Goal: Task Accomplishment & Management: Complete application form

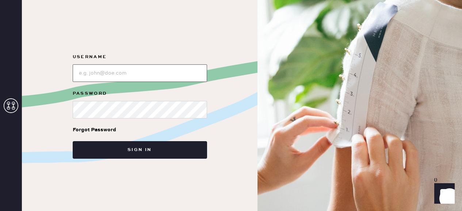
click at [111, 71] on input "loginName" at bounding box center [140, 73] width 134 height 18
type input "reformationfillmore"
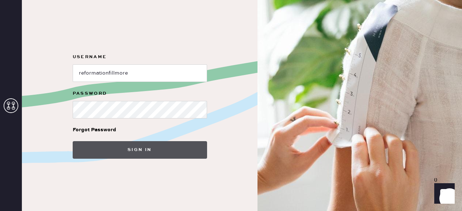
click at [131, 146] on button "Sign in" at bounding box center [140, 150] width 134 height 18
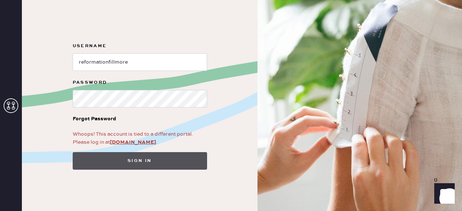
click at [126, 158] on button "Sign in" at bounding box center [140, 161] width 134 height 18
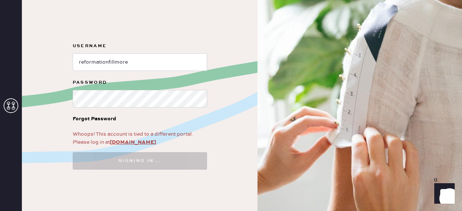
click at [126, 150] on form "Username Password Forgot Password Whoops! This account is tied to a different p…" at bounding box center [140, 106] width 146 height 128
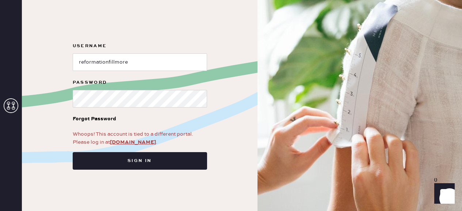
click at [126, 148] on form "Username Password Forgot Password Whoops! This account is tied to a different p…" at bounding box center [140, 106] width 146 height 128
click at [126, 143] on link "[DOMAIN_NAME]" at bounding box center [133, 142] width 46 height 7
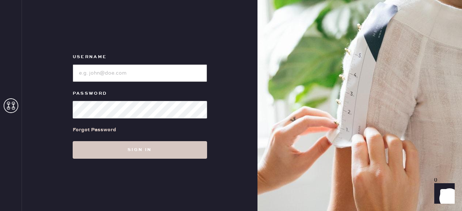
type input "reformationfillmore"
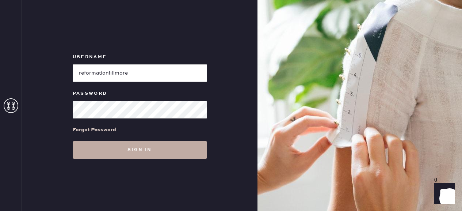
click at [85, 153] on button "Sign in" at bounding box center [140, 150] width 134 height 18
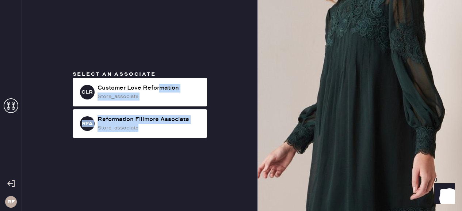
drag, startPoint x: 159, startPoint y: 84, endPoint x: 146, endPoint y: 155, distance: 72.0
click at [146, 155] on div "Select an associate CLR Customer Love Reformation store_associate RFA Reformati…" at bounding box center [140, 105] width 236 height 211
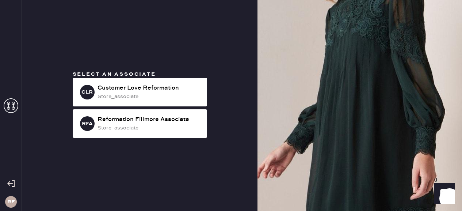
click at [148, 167] on div "Select an associate CLR Customer Love Reformation store_associate RFA Reformati…" at bounding box center [140, 105] width 236 height 211
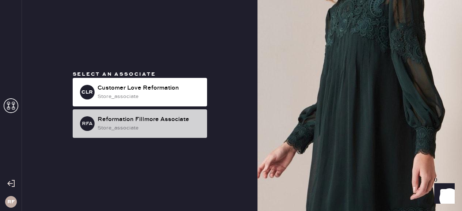
click at [127, 135] on div "RFA Reformation Fillmore Associate store_associate" at bounding box center [140, 123] width 134 height 29
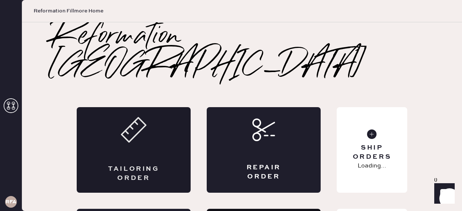
click at [126, 117] on icon at bounding box center [134, 130] width 26 height 26
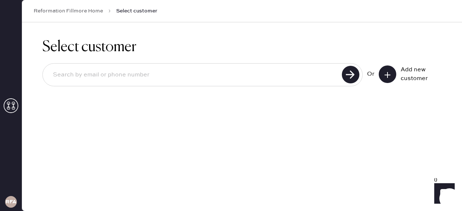
click at [255, 74] on input at bounding box center [193, 75] width 293 height 17
type input "shreyade99@gmail.com"
click at [354, 77] on use at bounding box center [351, 75] width 18 height 18
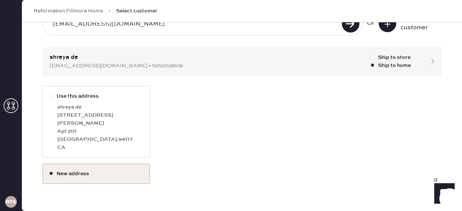
scroll to position [57, 0]
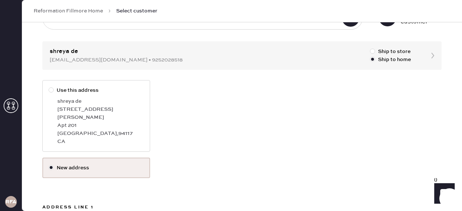
click at [56, 104] on label "Use this address shreya de 575 Pierce St Apt 201 San Francisco , 94117 CA" at bounding box center [96, 116] width 108 height 72
click at [49, 87] on input "Use this address" at bounding box center [49, 86] width 0 height 0
radio input "true"
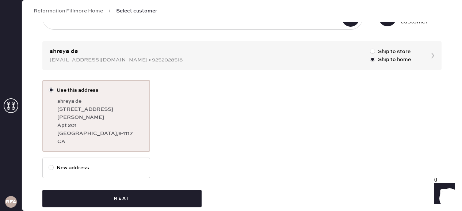
scroll to position [61, 0]
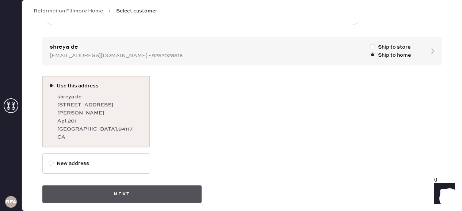
click at [104, 190] on button "Next" at bounding box center [121, 194] width 159 height 18
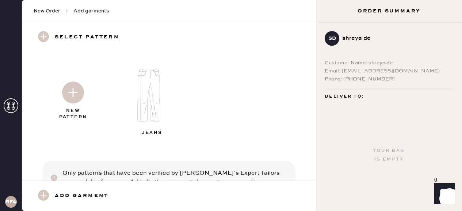
click at [143, 80] on img at bounding box center [153, 95] width 79 height 63
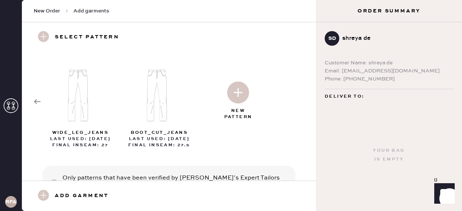
scroll to position [36, 0]
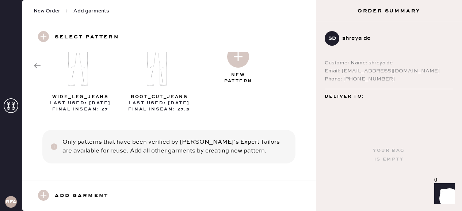
click at [75, 70] on img at bounding box center [81, 59] width 79 height 63
select select "2"
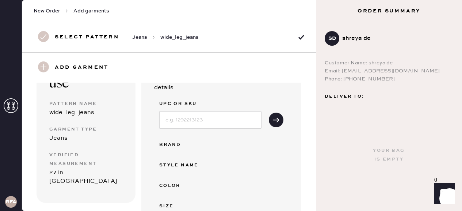
scroll to position [0, 0]
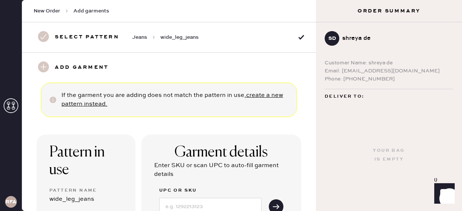
click at [54, 36] on div "Select pattern Jeans wide_leg_jeans" at bounding box center [116, 37] width 165 height 12
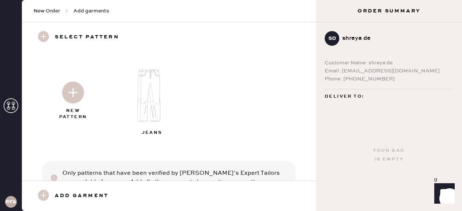
scroll to position [31, 0]
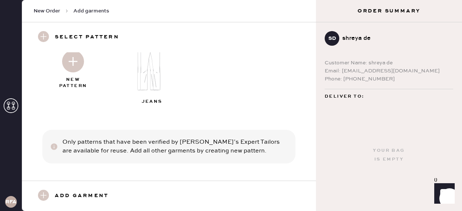
click at [67, 193] on h3 "Add garment" at bounding box center [82, 196] width 54 height 12
click at [45, 193] on use at bounding box center [43, 195] width 11 height 11
click at [146, 79] on img at bounding box center [153, 64] width 79 height 63
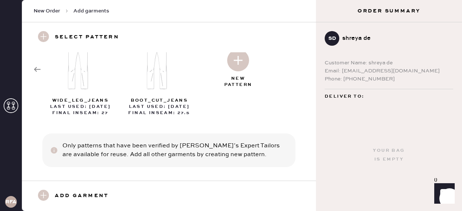
scroll to position [31, 0]
click at [38, 63] on div "wide_leg_jeans Last Used: 08.08.25 Final Inseam: 27 boot_cut_jeans Last Used: 0…" at bounding box center [169, 70] width 271 height 93
click at [37, 66] on div "wide_leg_jeans Last Used: 08.08.25 Final Inseam: 27 boot_cut_jeans Last Used: 0…" at bounding box center [169, 70] width 271 height 93
click at [42, 69] on img at bounding box center [81, 64] width 79 height 63
select select "2"
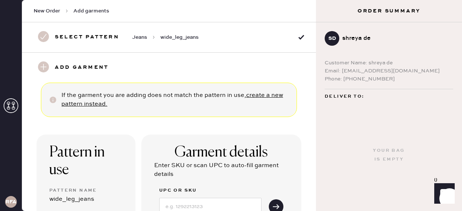
click at [42, 68] on use at bounding box center [43, 66] width 11 height 11
click at [88, 15] on div "New Order Add garments" at bounding box center [169, 11] width 294 height 22
click at [87, 12] on span "Add garments" at bounding box center [91, 10] width 36 height 7
click at [87, 10] on span "Add garments" at bounding box center [91, 10] width 36 height 7
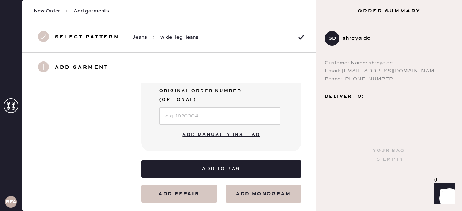
scroll to position [270, 0]
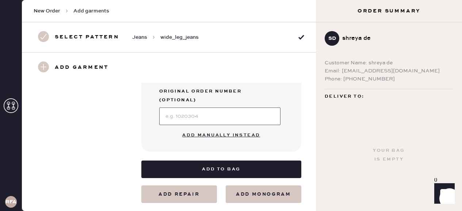
click at [194, 107] on input at bounding box center [219, 116] width 121 height 18
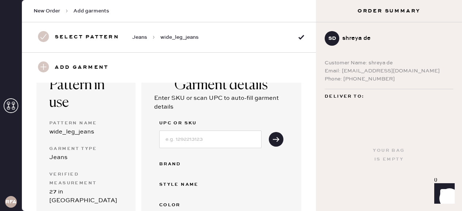
scroll to position [92, 0]
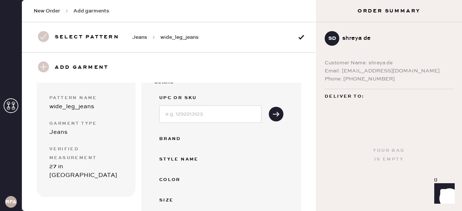
click at [79, 166] on div "27 in Inseam" at bounding box center [85, 171] width 73 height 18
drag, startPoint x: 44, startPoint y: 67, endPoint x: 106, endPoint y: 103, distance: 71.9
click at [106, 103] on div "Select pattern Jeans wide_leg_jeans Only patterns that have been verified by He…" at bounding box center [169, 116] width 294 height 189
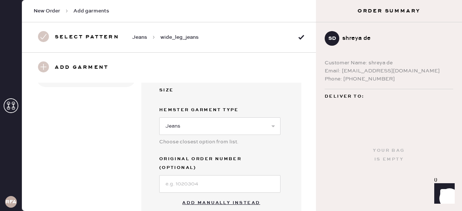
scroll to position [270, 0]
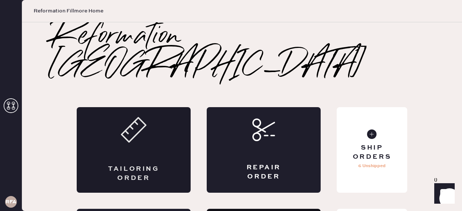
click at [86, 148] on div "Tailoring Order" at bounding box center [134, 150] width 114 height 86
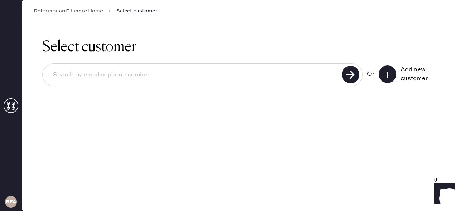
click at [304, 72] on input at bounding box center [193, 75] width 293 height 17
type input "shreyade99@gmail.com"
click at [353, 69] on use at bounding box center [351, 75] width 18 height 18
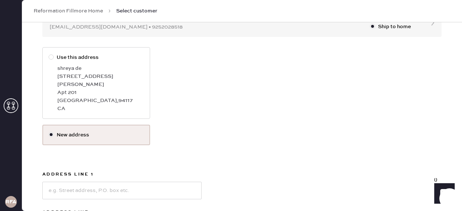
click at [53, 57] on div at bounding box center [51, 56] width 5 height 5
click at [49, 54] on input "Use this address" at bounding box center [49, 53] width 0 height 0
radio input "true"
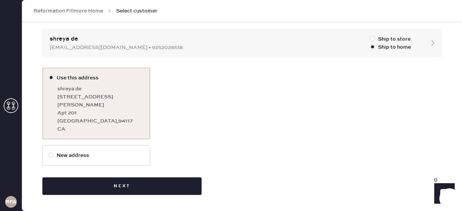
scroll to position [61, 0]
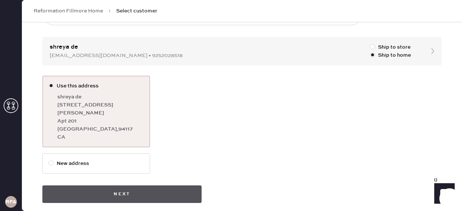
click at [132, 185] on button "Next" at bounding box center [121, 194] width 159 height 18
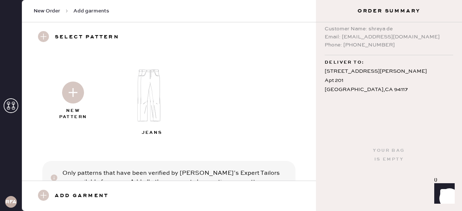
scroll to position [31, 0]
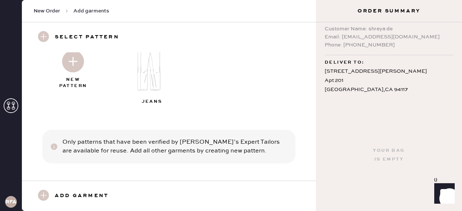
click at [46, 199] on use at bounding box center [43, 195] width 11 height 11
click at [53, 197] on div "Add garment" at bounding box center [78, 196] width 88 height 12
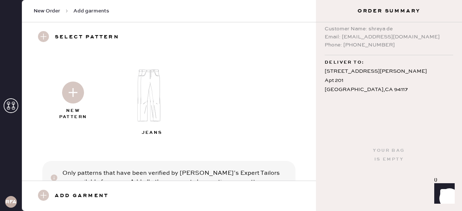
click at [43, 193] on use at bounding box center [43, 195] width 11 height 11
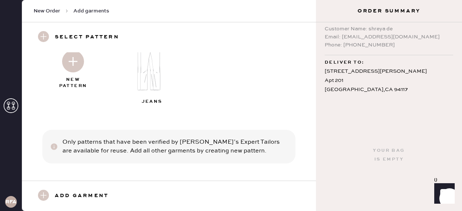
click at [64, 193] on h3 "Add garment" at bounding box center [82, 196] width 54 height 12
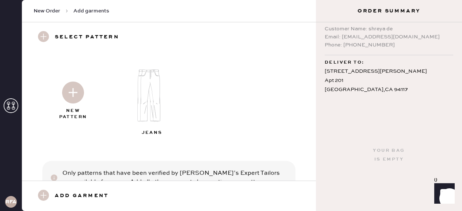
click at [64, 37] on h3 "Select pattern" at bounding box center [87, 37] width 64 height 12
click at [75, 10] on span "Add garments" at bounding box center [91, 10] width 36 height 7
click at [45, 10] on span "New Order" at bounding box center [47, 10] width 27 height 7
click at [65, 201] on h3 "Add garment" at bounding box center [82, 196] width 54 height 12
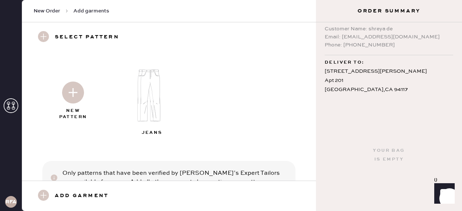
click at [65, 201] on h3 "Add garment" at bounding box center [82, 196] width 54 height 12
click at [49, 198] on div "Add garment" at bounding box center [78, 196] width 88 height 12
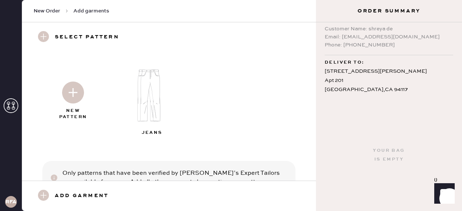
click at [49, 198] on div "Add garment" at bounding box center [78, 196] width 88 height 12
drag, startPoint x: 49, startPoint y: 198, endPoint x: 53, endPoint y: 197, distance: 4.1
click at [50, 198] on div "Add garment" at bounding box center [78, 196] width 88 height 12
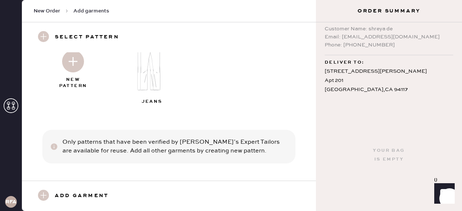
click at [65, 149] on div "Only patterns that have been verified by Hemster’s Expert Tailors are available…" at bounding box center [174, 147] width 225 height 18
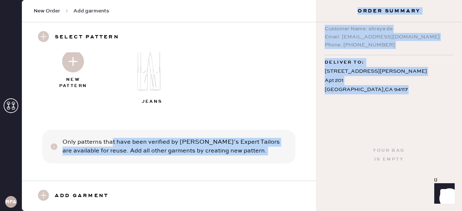
drag, startPoint x: 367, startPoint y: 137, endPoint x: 364, endPoint y: 132, distance: 5.9
click at [365, 133] on div "RFA New Order Add garments Select pattern New Pattern Jeans Only patterns that …" at bounding box center [231, 105] width 462 height 211
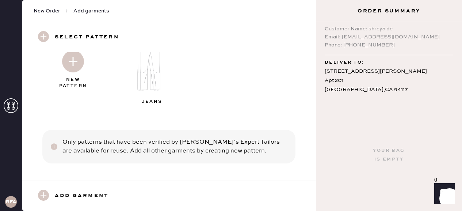
click at [203, 110] on div "New Pattern Jeans" at bounding box center [169, 68] width 271 height 88
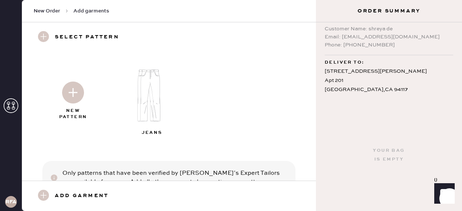
click at [80, 95] on img at bounding box center [73, 92] width 22 height 22
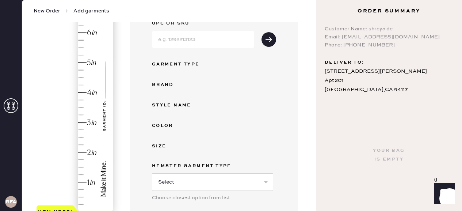
scroll to position [114, 0]
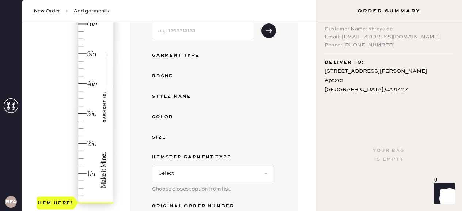
click at [80, 68] on div "Hem here!" at bounding box center [76, 99] width 78 height 216
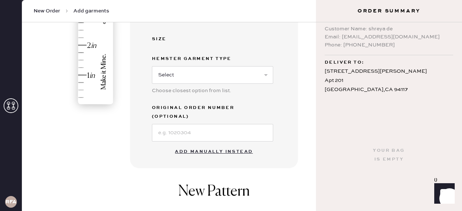
scroll to position [217, 0]
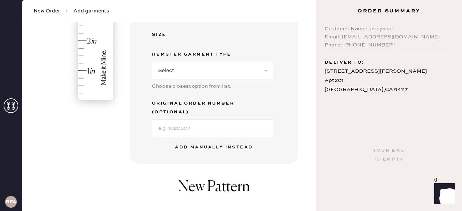
click at [197, 140] on button "Add manually instead" at bounding box center [214, 147] width 87 height 15
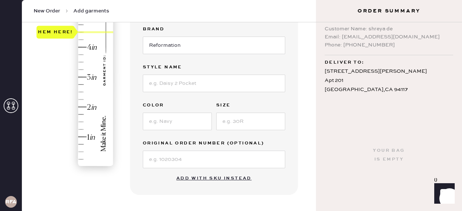
scroll to position [145, 0]
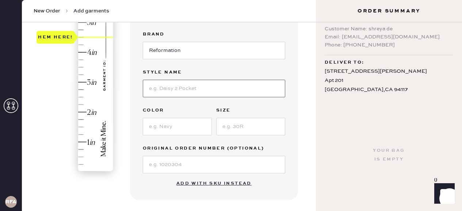
click at [171, 86] on input at bounding box center [214, 89] width 143 height 18
type input "Cary High Rise"
click at [160, 122] on input at bounding box center [177, 127] width 69 height 18
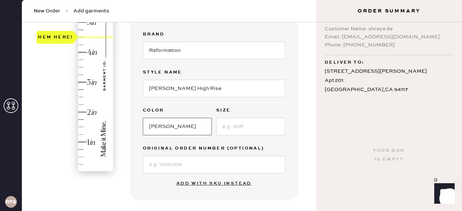
type input "Cleary"
click at [231, 129] on input at bounding box center [250, 127] width 69 height 18
type input "28"
drag, startPoint x: 173, startPoint y: 165, endPoint x: 173, endPoint y: 158, distance: 7.7
click at [173, 159] on input at bounding box center [214, 165] width 143 height 18
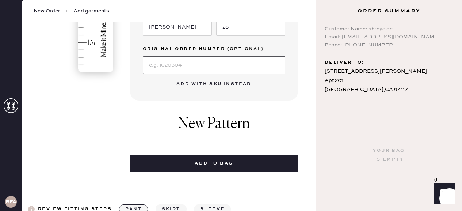
scroll to position [247, 0]
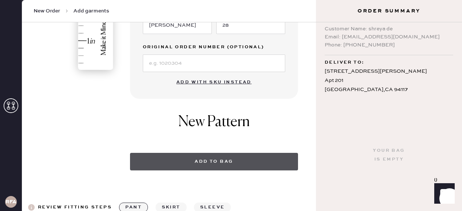
click at [197, 160] on button "Add to bag" at bounding box center [214, 162] width 168 height 18
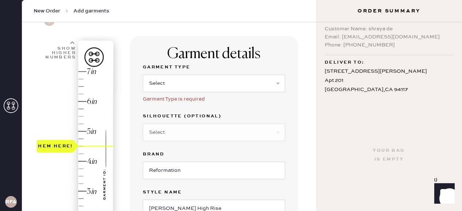
scroll to position [36, 0]
click at [178, 92] on div "Garment Type Select Basic Skirt Jeans Leggings Pants Shorts Basic Sleeved Dress…" at bounding box center [214, 87] width 143 height 49
click at [178, 82] on select "Select Basic Skirt Jeans Leggings Pants Shorts Basic Sleeved Dress Basic Sleeve…" at bounding box center [214, 84] width 143 height 18
select select "2"
click at [143, 75] on select "Select Basic Skirt Jeans Leggings Pants Shorts Basic Sleeved Dress Basic Sleeve…" at bounding box center [214, 84] width 143 height 18
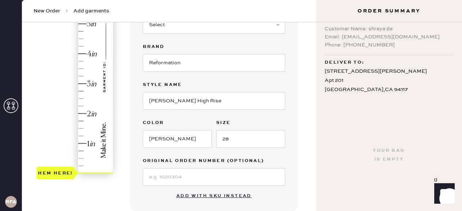
scroll to position [133, 0]
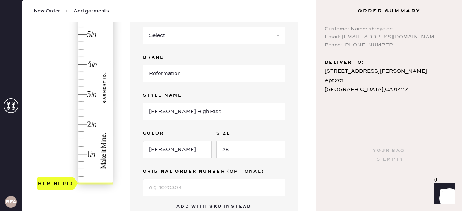
type input "4.5"
click at [79, 48] on div "Hem here!" at bounding box center [76, 79] width 78 height 216
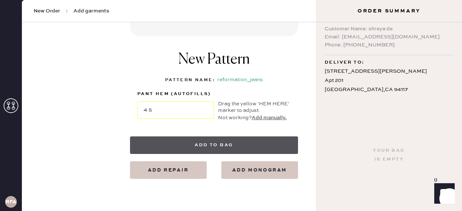
scroll to position [326, 0]
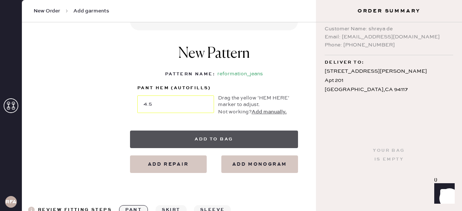
click at [193, 133] on button "Add to bag" at bounding box center [214, 139] width 168 height 18
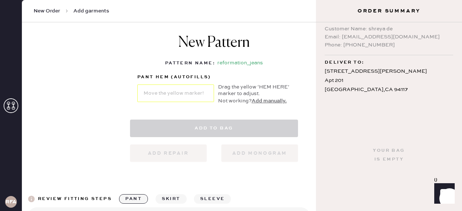
select select "2"
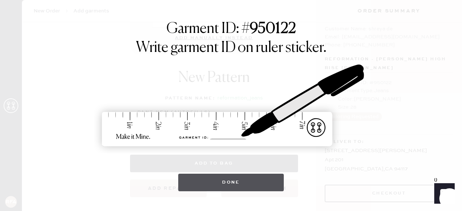
click at [204, 189] on button "Done" at bounding box center [231, 183] width 106 height 18
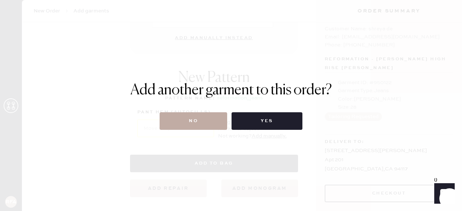
click at [206, 121] on button "No" at bounding box center [194, 121] width 68 height 18
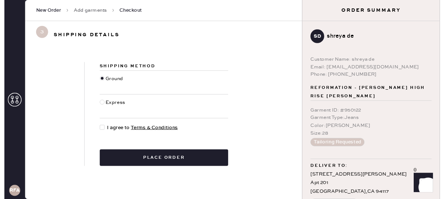
scroll to position [8, 0]
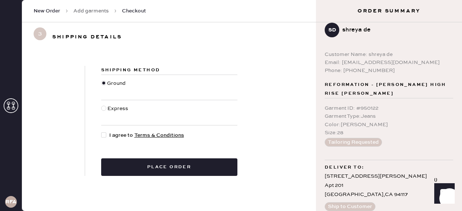
click at [104, 135] on div at bounding box center [103, 134] width 5 height 5
click at [102, 132] on input "I agree to Terms & Conditions" at bounding box center [101, 131] width 0 height 0
checkbox input "true"
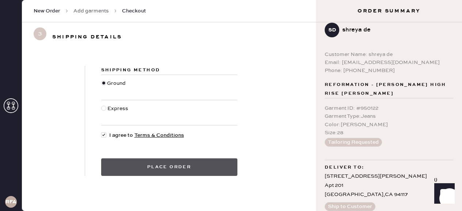
click at [137, 166] on button "Place order" at bounding box center [169, 167] width 136 height 18
